Goal: Task Accomplishment & Management: Manage account settings

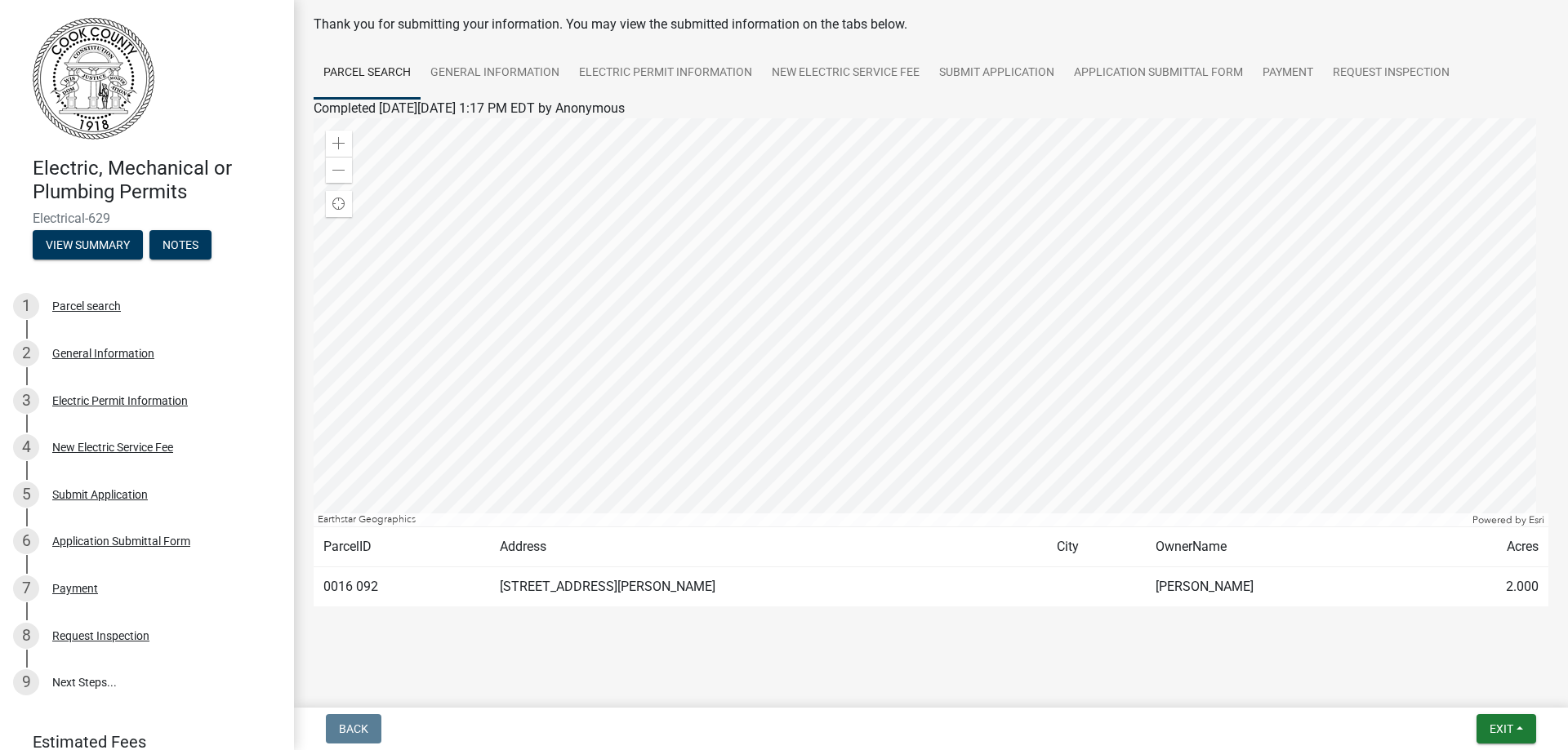
scroll to position [78, 0]
click at [1409, 69] on link "Request Inspection" at bounding box center [1391, 72] width 136 height 52
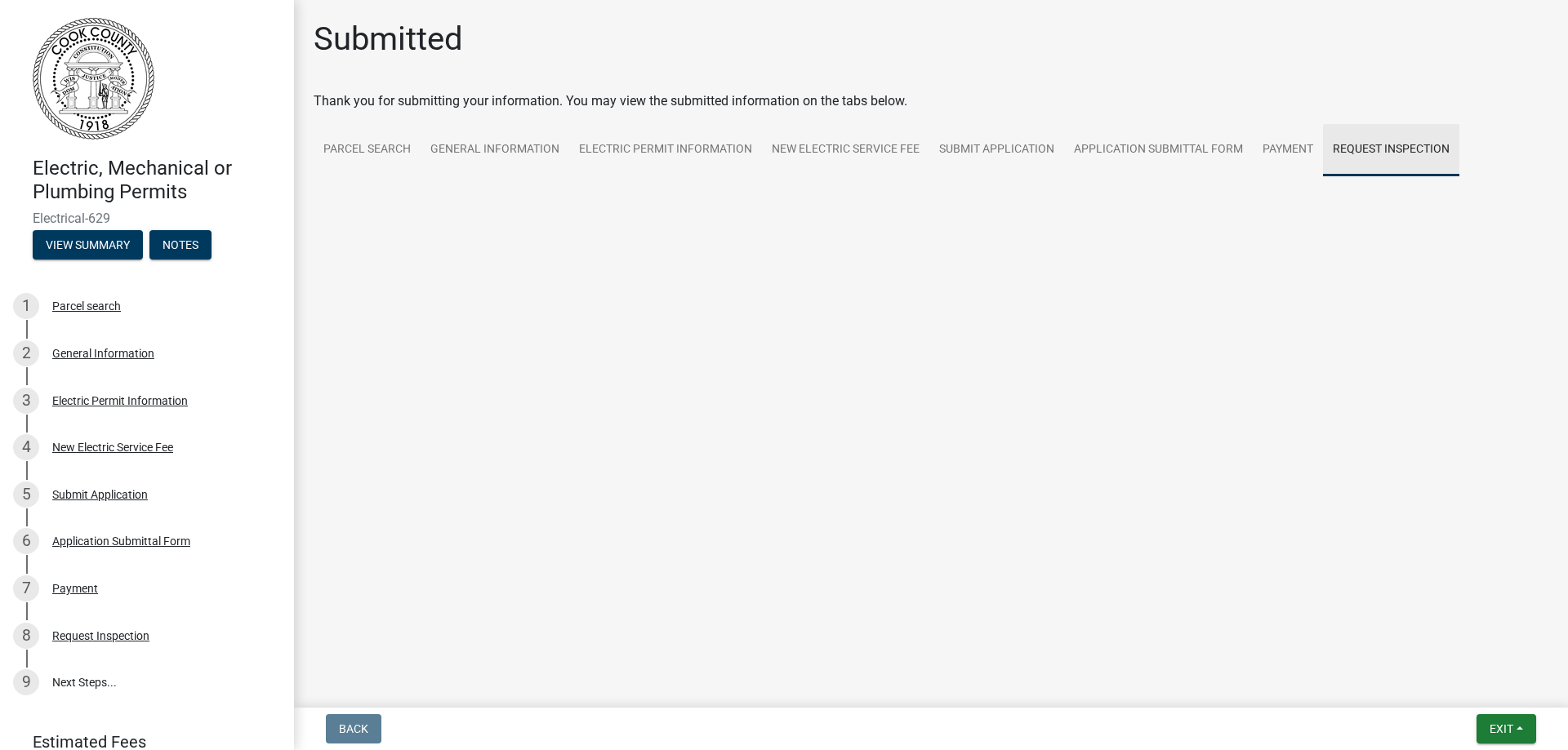
scroll to position [0, 0]
click at [1384, 143] on link "Request Inspection" at bounding box center [1391, 150] width 136 height 52
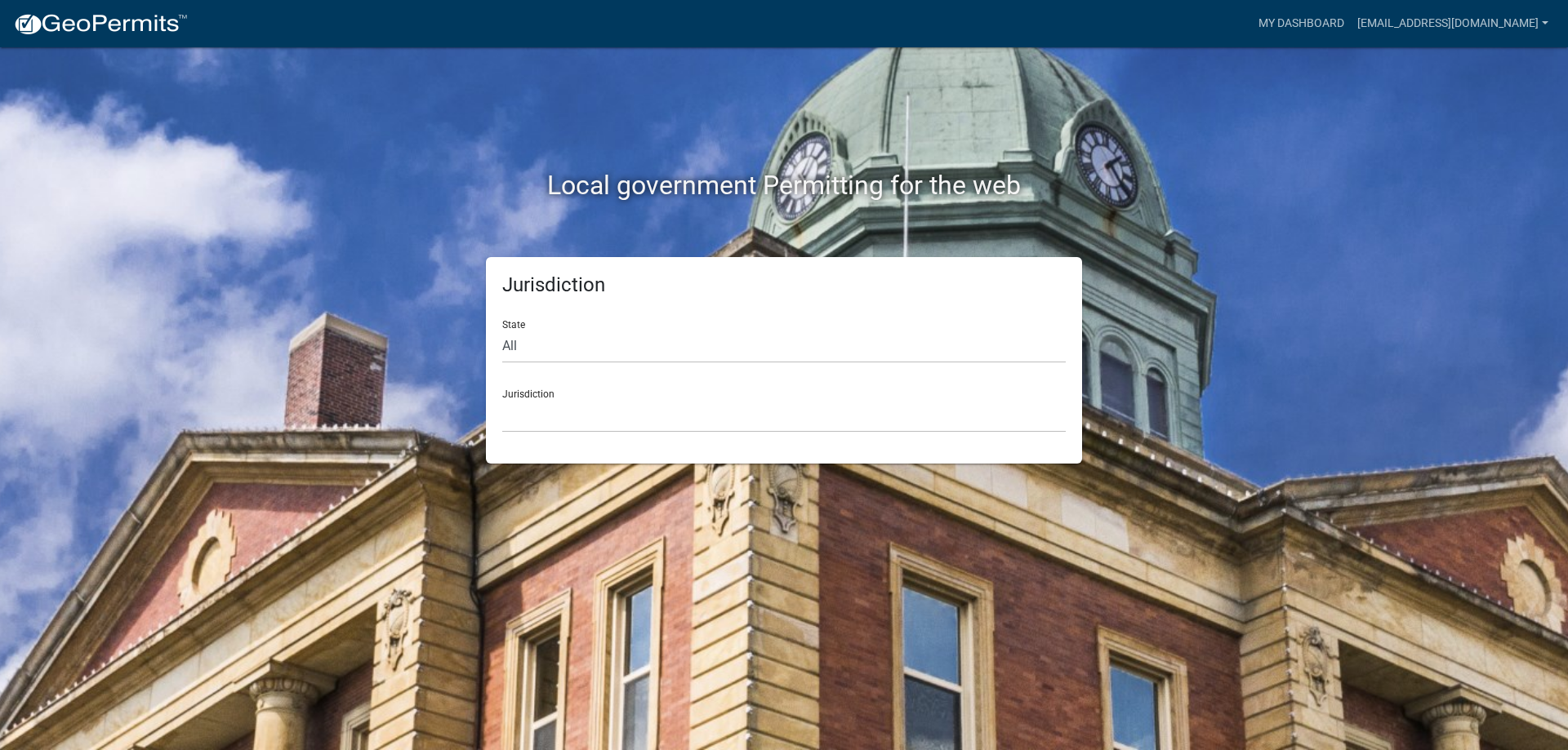
click at [558, 363] on form "State All [US_STATE] [US_STATE] [US_STATE] [US_STATE] [US_STATE] [US_STATE] [US…" at bounding box center [784, 369] width 563 height 126
click at [562, 343] on select "All [US_STATE] [US_STATE] [US_STATE] [US_STATE] [US_STATE] [US_STATE] [US_STATE…" at bounding box center [784, 347] width 563 height 34
select select "[US_STATE]"
click at [502, 330] on select "All [US_STATE] [US_STATE] [US_STATE] [US_STATE] [US_STATE] [US_STATE] [US_STATE…" at bounding box center [784, 347] width 563 height 34
click at [535, 416] on select "[GEOGRAPHIC_DATA], [US_STATE][PERSON_NAME][GEOGRAPHIC_DATA], [US_STATE][PERSON_…" at bounding box center [784, 415] width 563 height 34
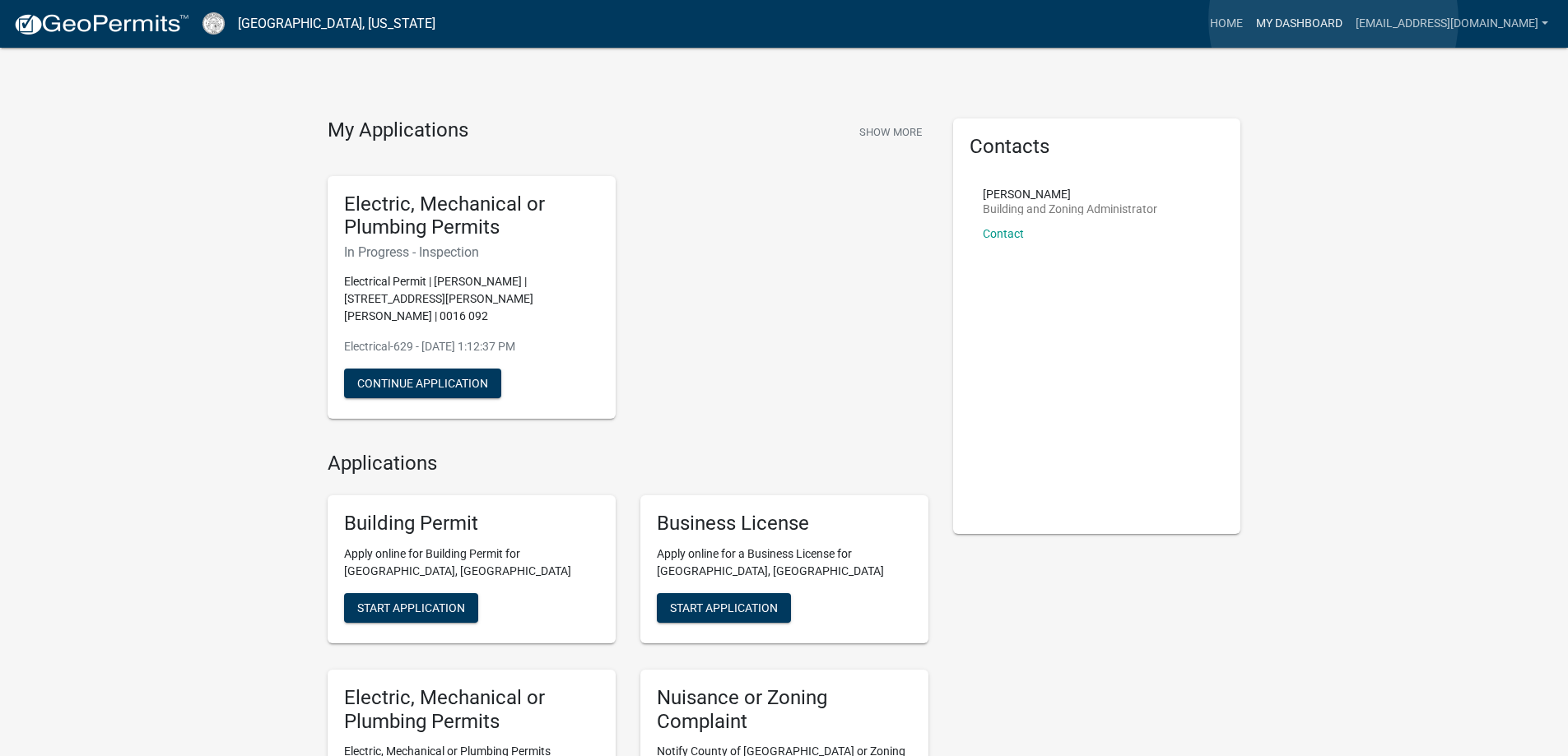
click at [1334, 20] on link "My Dashboard" at bounding box center [1300, 24] width 100 height 32
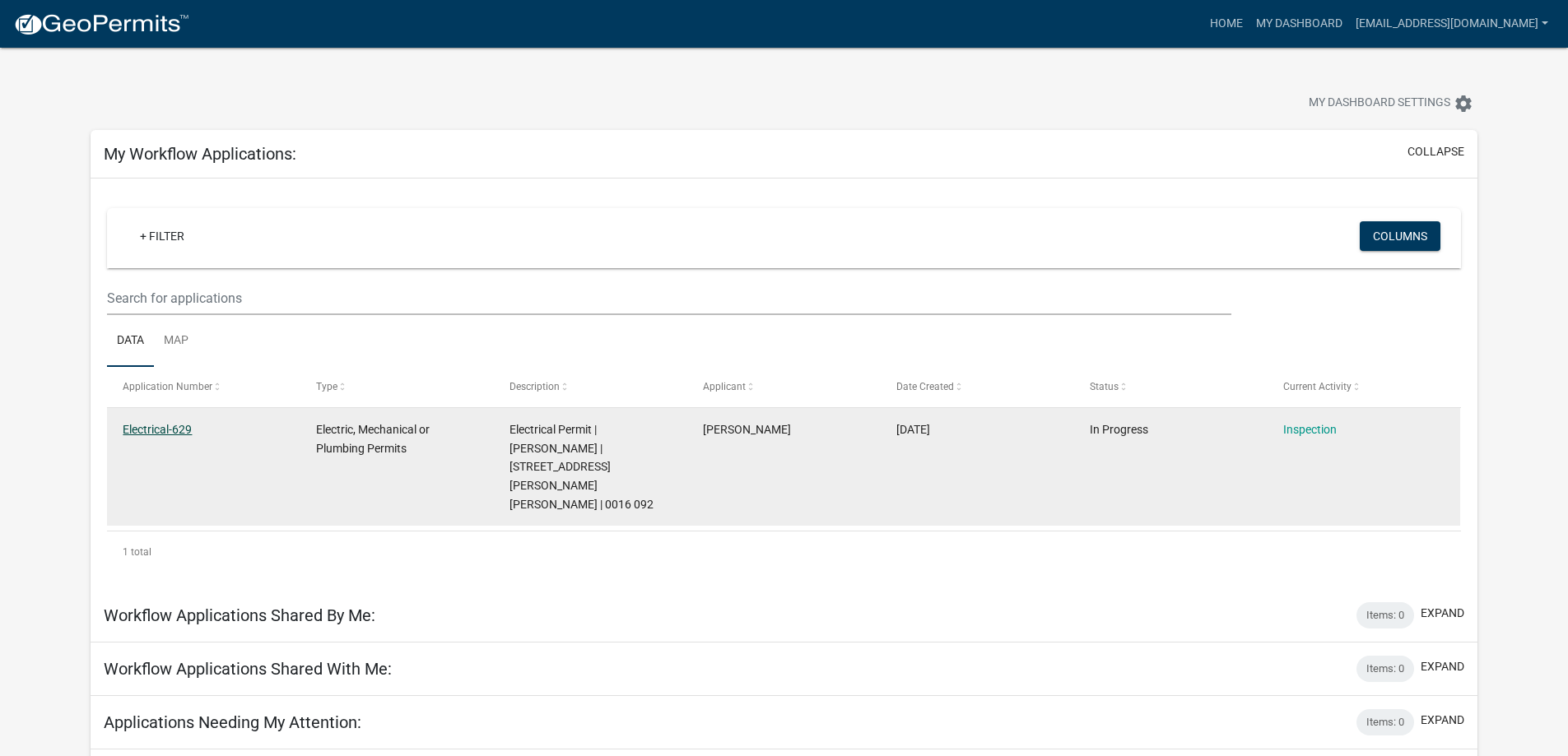
click at [138, 426] on link "Electrical-629" at bounding box center [157, 429] width 69 height 13
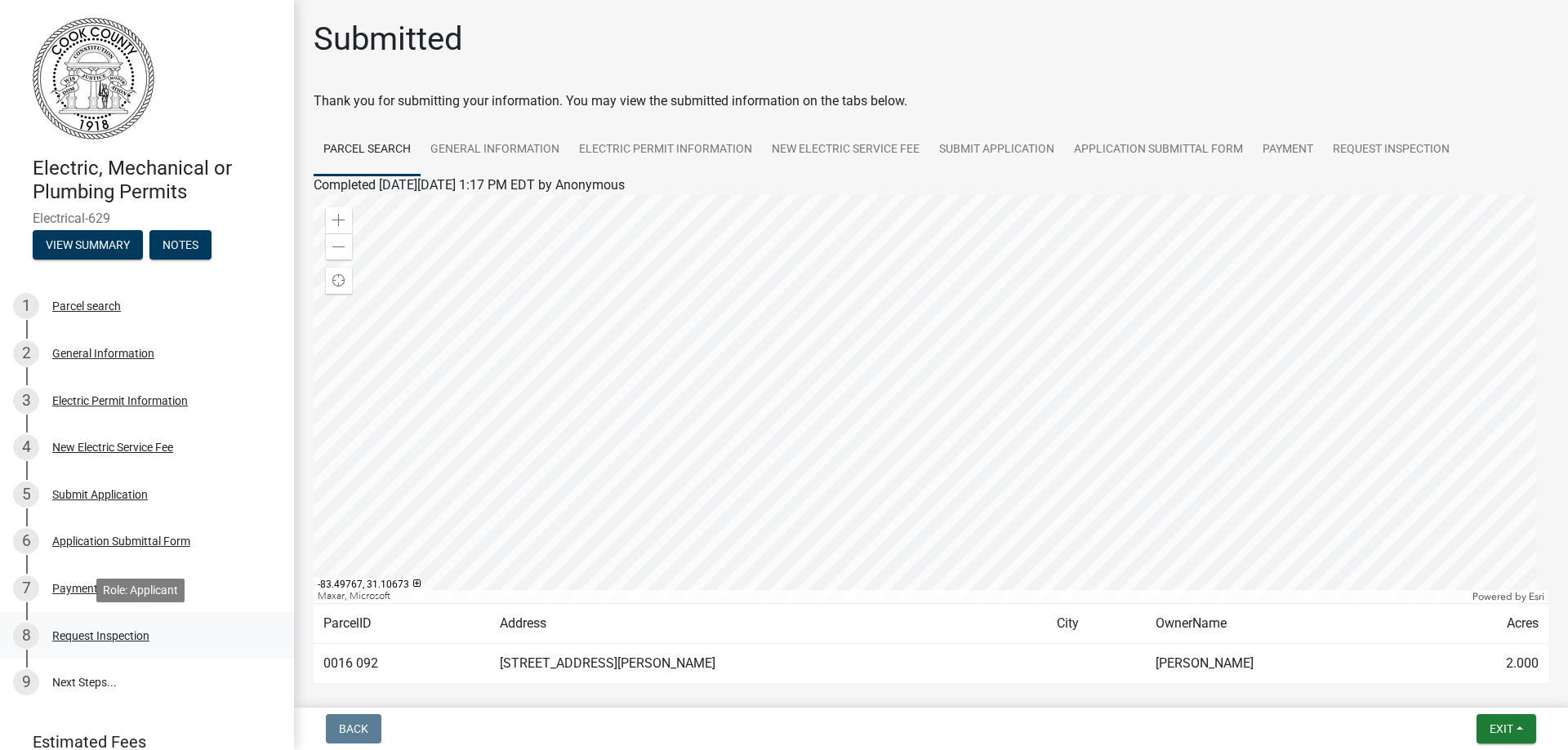
click at [82, 630] on div "Request Inspection" at bounding box center [101, 635] width 97 height 11
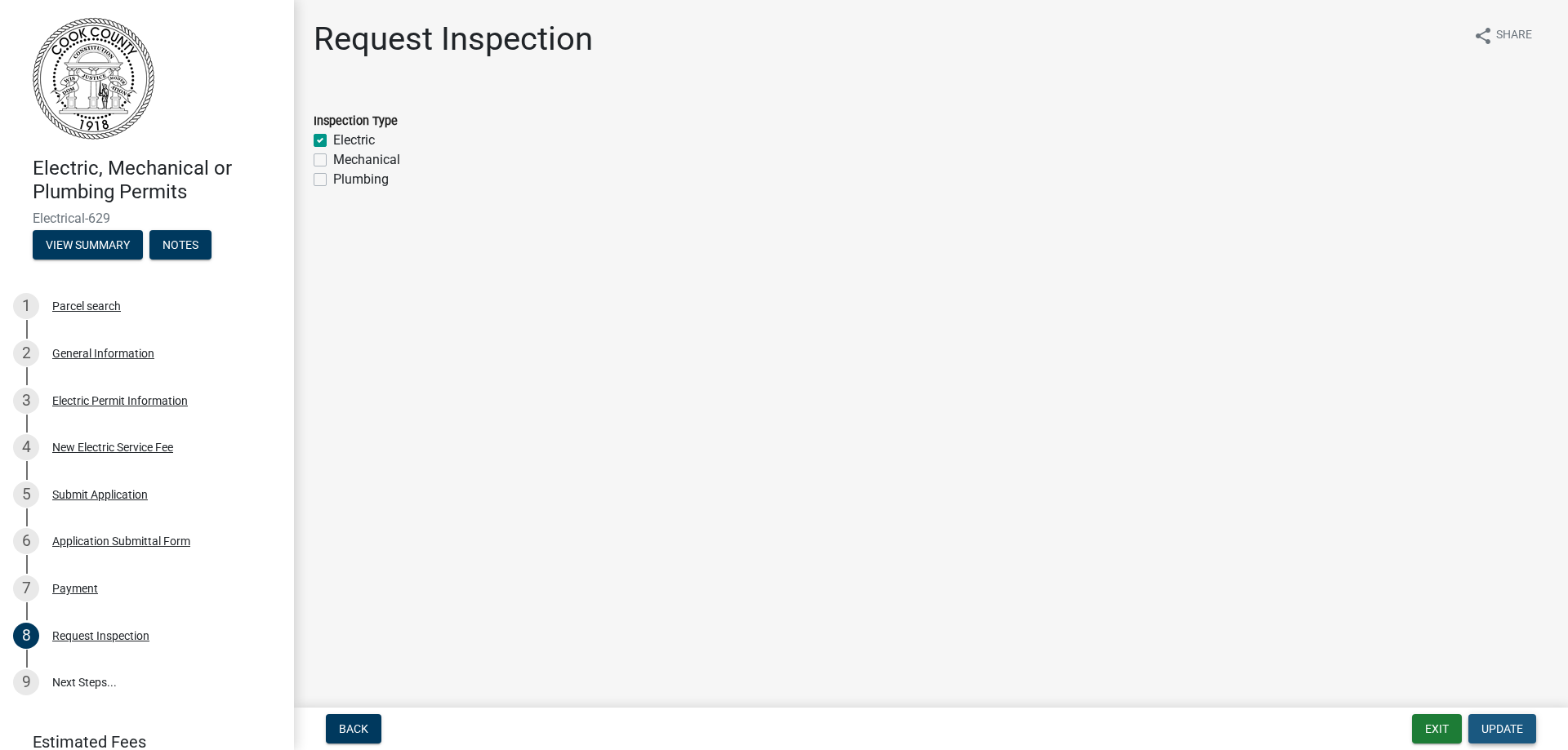
click at [1505, 727] on span "Update" at bounding box center [1502, 728] width 42 height 13
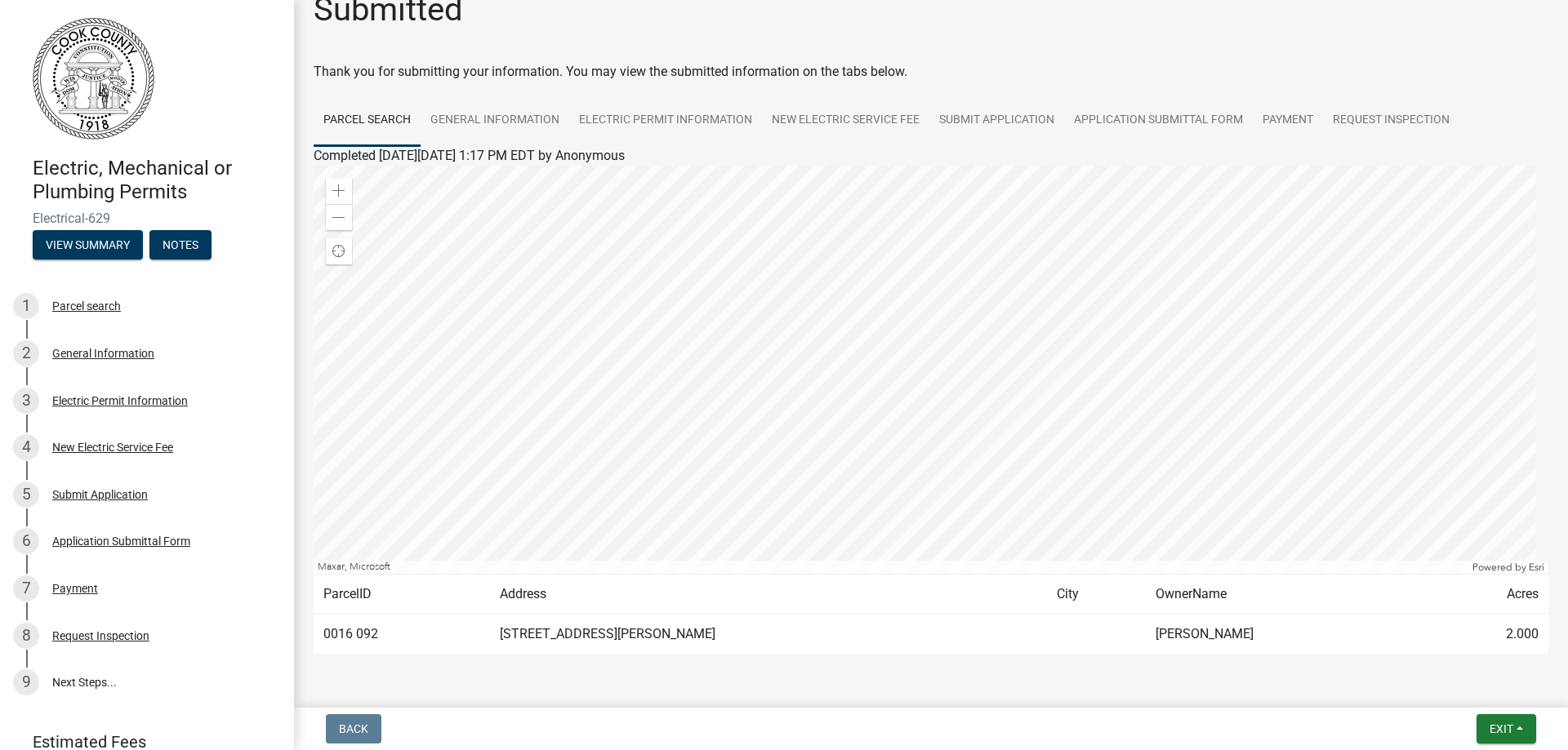
scroll to position [13, 0]
